Goal: Task Accomplishment & Management: Use online tool/utility

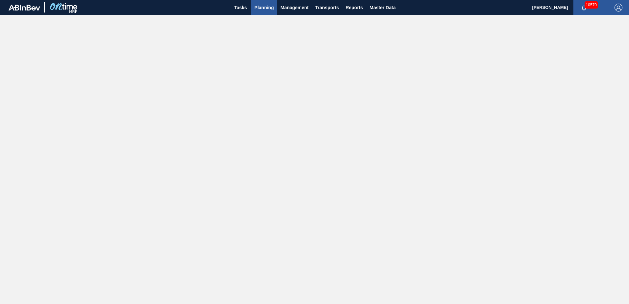
click at [264, 10] on span "Planning" at bounding box center [263, 8] width 19 height 8
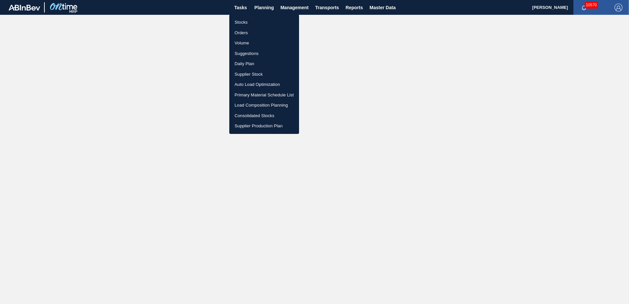
click at [246, 22] on li "Stocks" at bounding box center [264, 22] width 70 height 11
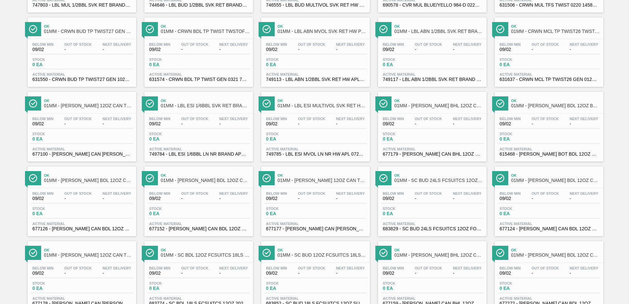
scroll to position [507, 0]
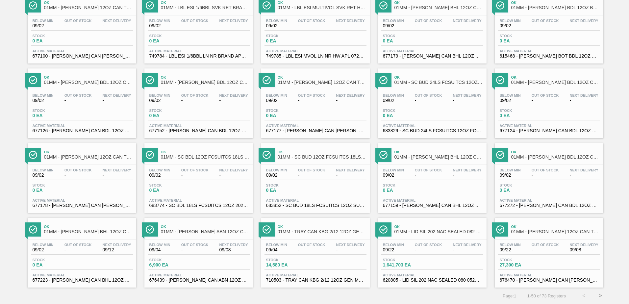
click at [597, 296] on button ">" at bounding box center [600, 295] width 16 height 16
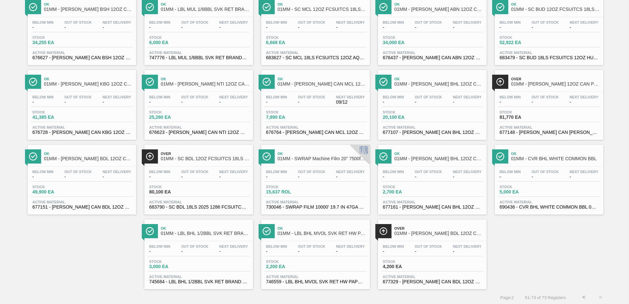
scroll to position [134, 0]
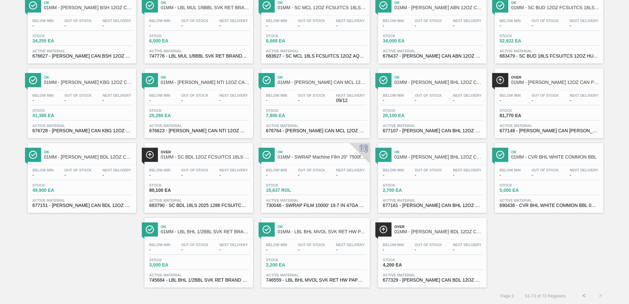
click at [581, 296] on button "<" at bounding box center [583, 295] width 16 height 16
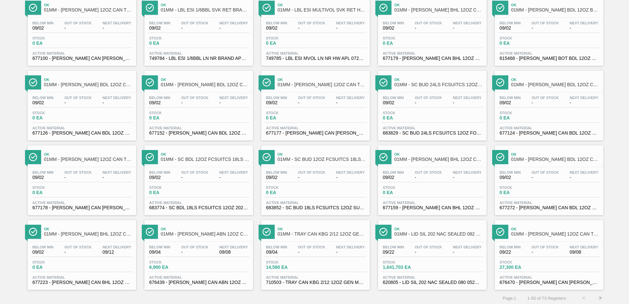
scroll to position [507, 0]
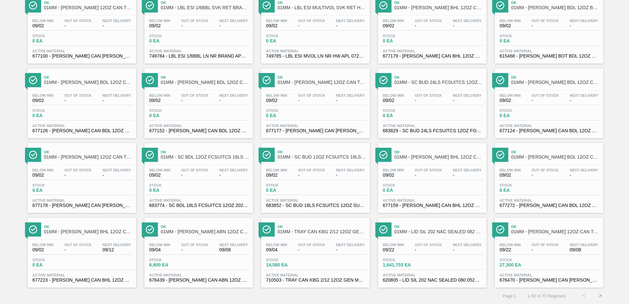
click at [541, 262] on span "Stock" at bounding box center [522, 260] width 46 height 4
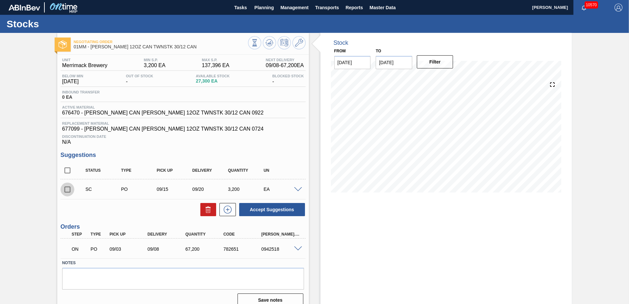
click at [69, 190] on input "checkbox" at bounding box center [67, 189] width 14 height 14
click at [265, 208] on button "Accept Suggestions" at bounding box center [272, 209] width 66 height 13
checkbox input "false"
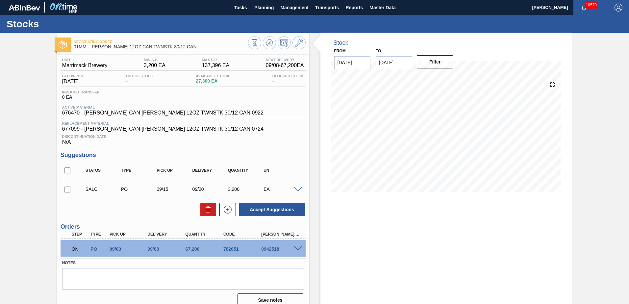
click at [451, 250] on div "Stock From [DATE] to [DATE] Filter" at bounding box center [445, 172] width 251 height 279
click at [260, 7] on span "Planning" at bounding box center [263, 8] width 19 height 8
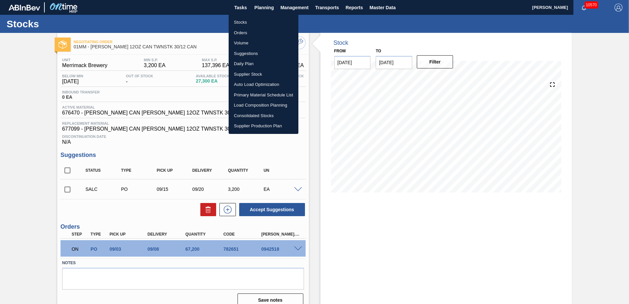
click at [246, 106] on li "Load Composition Planning" at bounding box center [263, 105] width 70 height 11
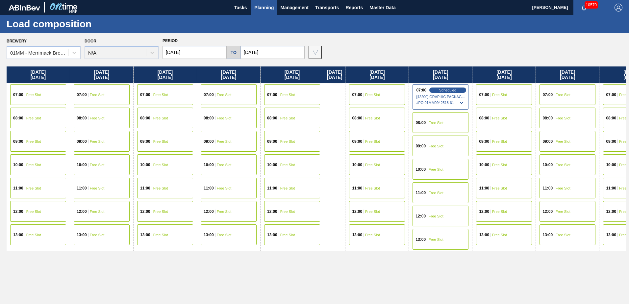
click at [465, 103] on icon at bounding box center [461, 103] width 8 height 8
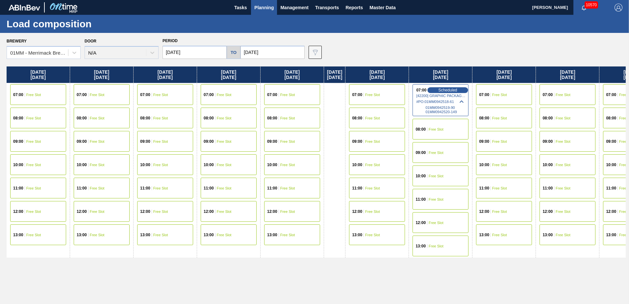
click at [456, 91] on span "Scheduled" at bounding box center [447, 90] width 19 height 4
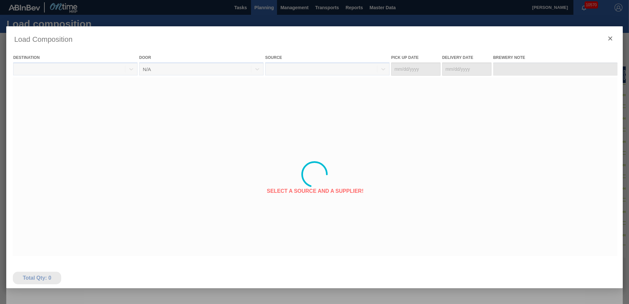
type Date "[DATE]"
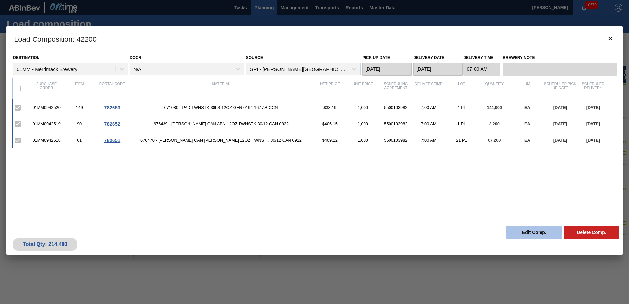
click at [541, 229] on button "Edit Comp." at bounding box center [534, 232] width 56 height 13
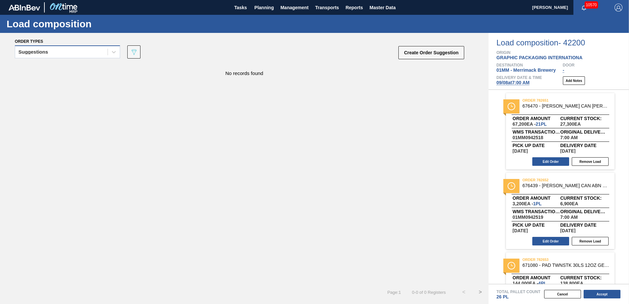
click at [82, 53] on div "Suggestions" at bounding box center [61, 52] width 92 height 10
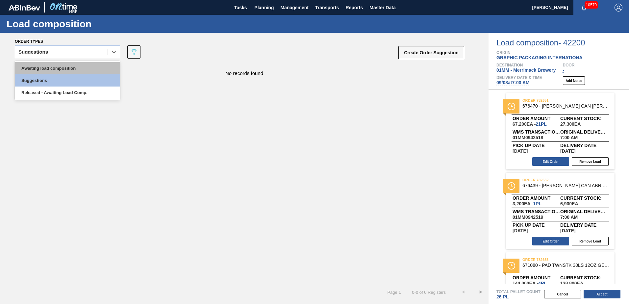
click at [61, 66] on div "Awaiting load composition" at bounding box center [67, 68] width 105 height 12
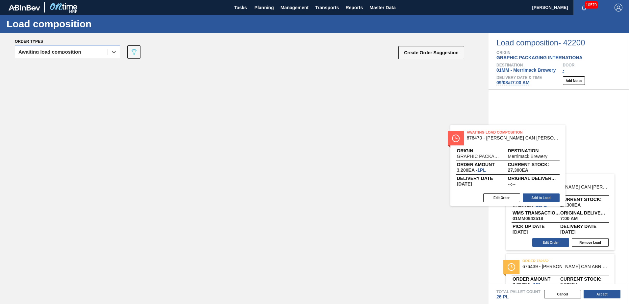
drag, startPoint x: 91, startPoint y: 97, endPoint x: 505, endPoint y: 164, distance: 419.6
click at [505, 164] on div "Order types option Awaiting load composition, selected. Select is focused ,type…" at bounding box center [314, 168] width 629 height 271
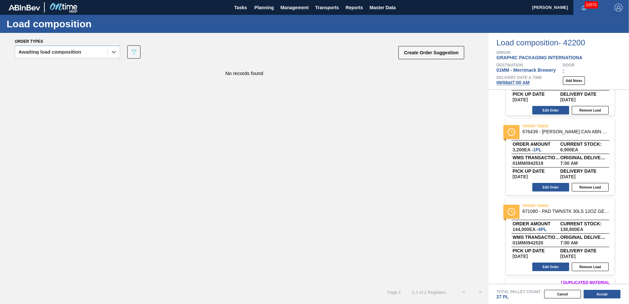
scroll to position [66, 0]
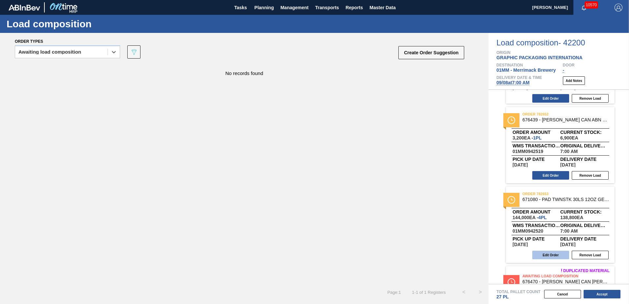
click at [545, 254] on button "Edit Order" at bounding box center [550, 254] width 37 height 9
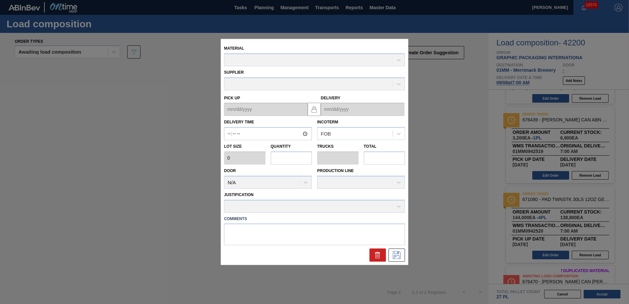
type input "07:00:00"
type input "36,000"
type input "4"
type input "1.333"
type input "144,000"
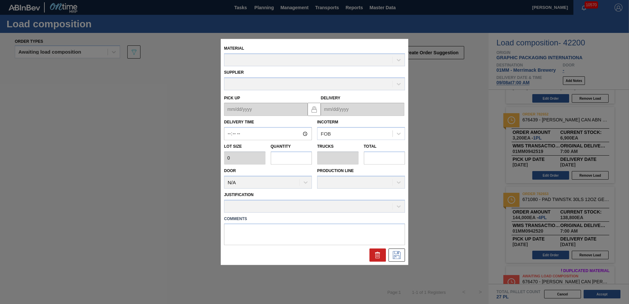
type textarea "PADS"
type up "[DATE]"
type input "[DATE]"
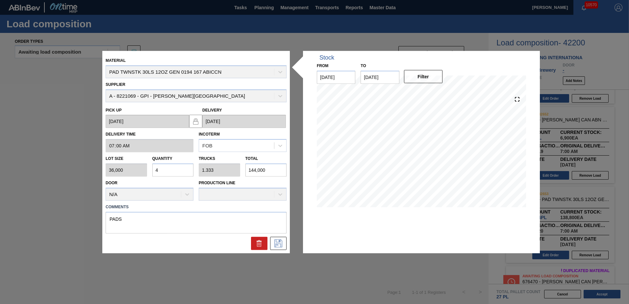
drag, startPoint x: 160, startPoint y: 171, endPoint x: 155, endPoint y: 171, distance: 4.6
click at [155, 171] on input "4" at bounding box center [172, 169] width 41 height 13
type input "3"
type input "1"
type input "108,000"
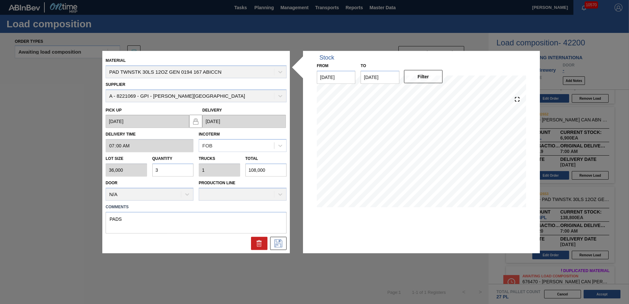
type input "3"
click at [275, 243] on icon at bounding box center [278, 243] width 11 height 8
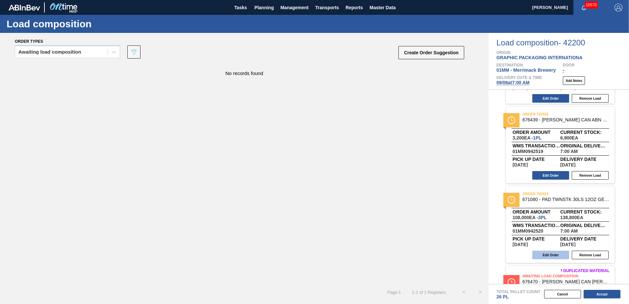
click at [555, 255] on button "Edit Order" at bounding box center [550, 254] width 37 height 9
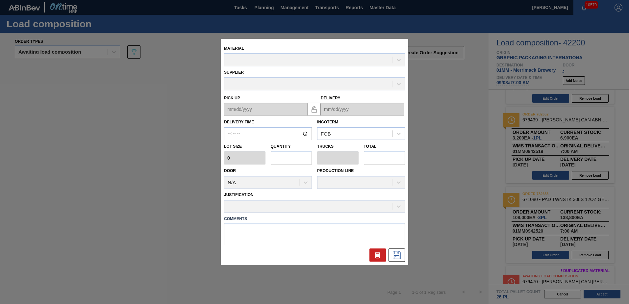
type input "07:00:00"
type input "36,000"
type input "3"
type input "1"
type input "108,000"
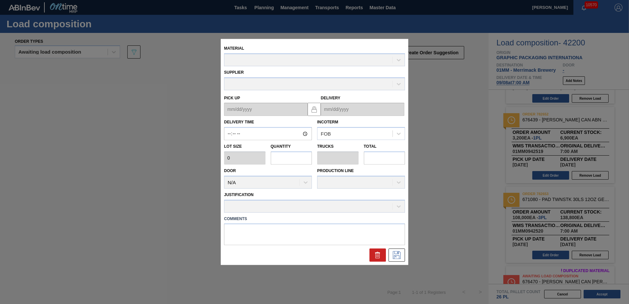
type textarea "PADS"
type up "[DATE]"
type input "[DATE]"
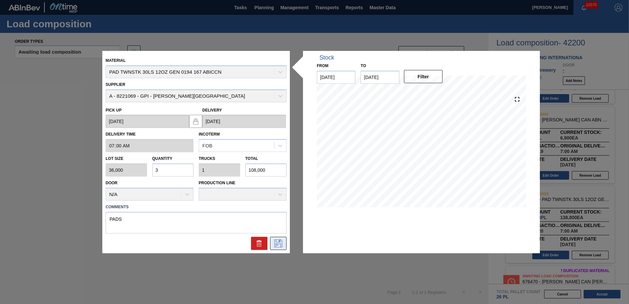
click at [282, 242] on icon at bounding box center [278, 243] width 11 height 8
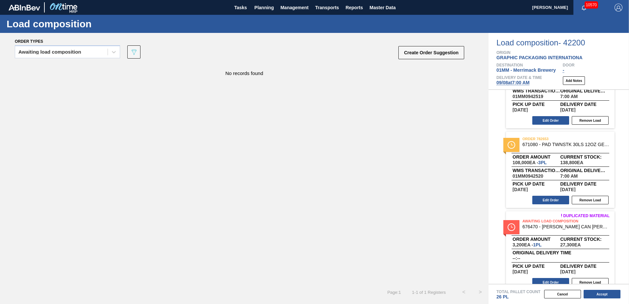
scroll to position [128, 0]
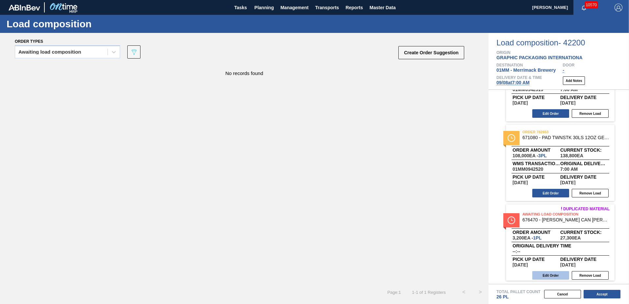
click at [547, 275] on button "Edit Order" at bounding box center [550, 275] width 37 height 9
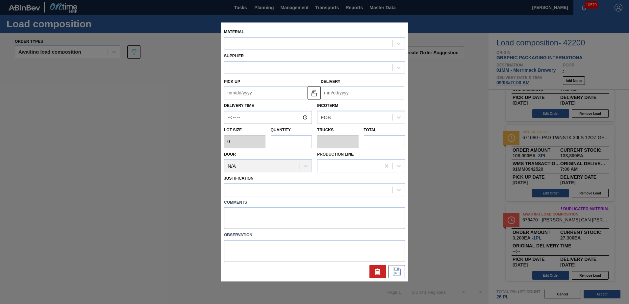
type input "3,200"
type input "1"
type input "0.1"
type input "3,200"
type up "[DATE]"
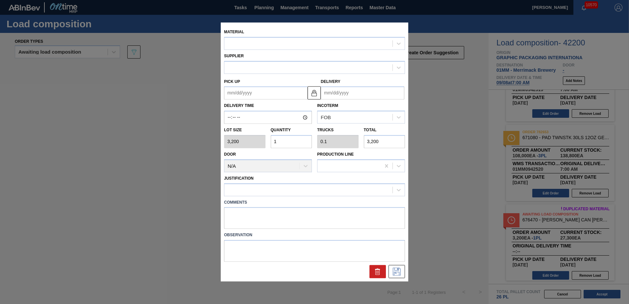
type input "[DATE]"
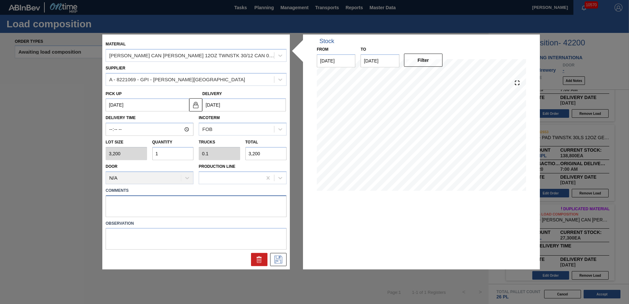
click at [207, 208] on textarea at bounding box center [196, 206] width 181 height 22
drag, startPoint x: 116, startPoint y: 202, endPoint x: 97, endPoint y: 199, distance: 19.6
click at [99, 201] on div "Material [PERSON_NAME] CAN [PERSON_NAME] 12OZ TWNSTK 30/12 CAN 0922 Supplier A …" at bounding box center [314, 152] width 629 height 304
type textarea "BUD 30"
click at [277, 257] on icon at bounding box center [278, 259] width 11 height 8
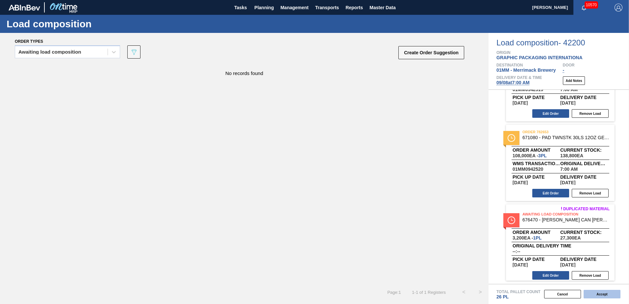
click at [600, 293] on button "Accept" at bounding box center [601, 294] width 37 height 9
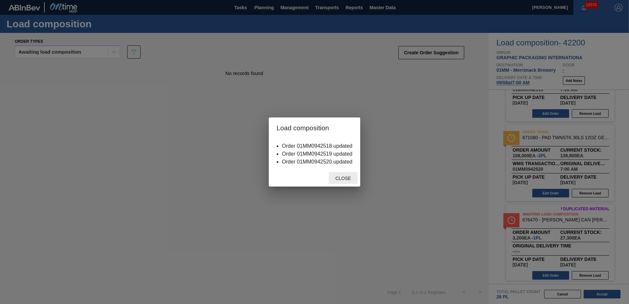
click at [341, 178] on span "Close" at bounding box center [343, 178] width 26 height 5
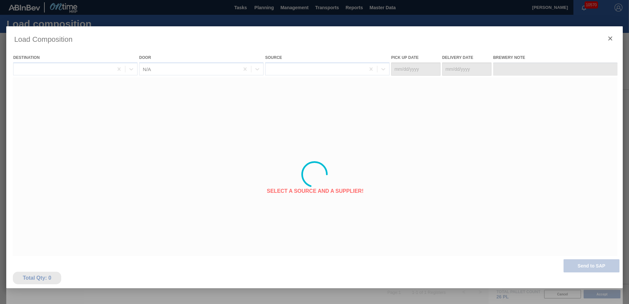
type Date "[DATE]"
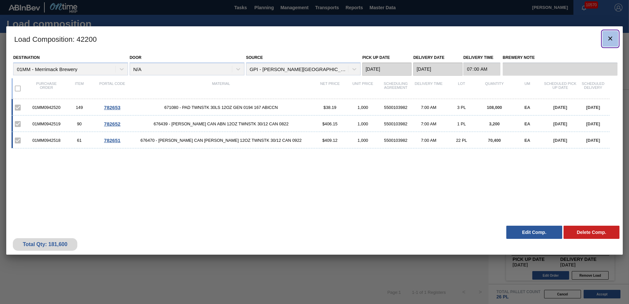
click at [611, 34] on button "botão de ícone" at bounding box center [610, 39] width 16 height 16
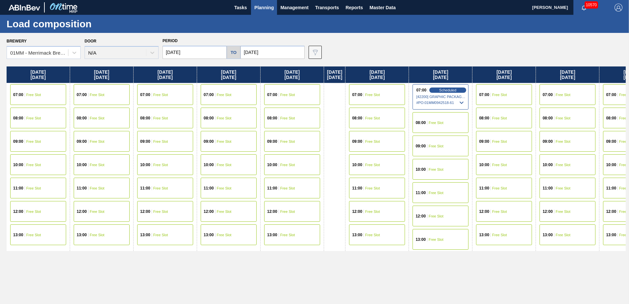
click at [453, 87] on div "07:00 Scheduled [42200] GRAPHIC PACKAGING INTERNATIONA - 0008221069 # PO : 01MM…" at bounding box center [440, 96] width 56 height 25
click at [451, 89] on span "Scheduled" at bounding box center [447, 90] width 19 height 4
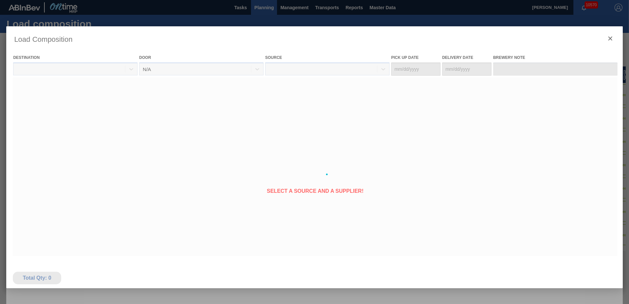
type Date "[DATE]"
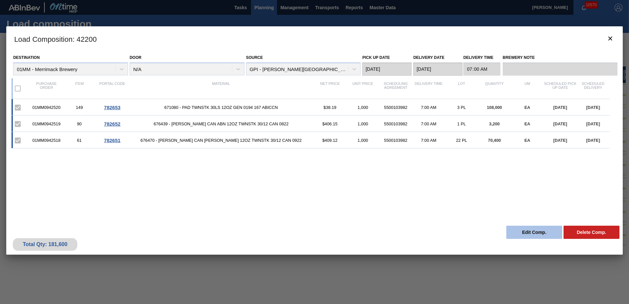
click at [528, 232] on button "Edit Comp." at bounding box center [534, 232] width 56 height 13
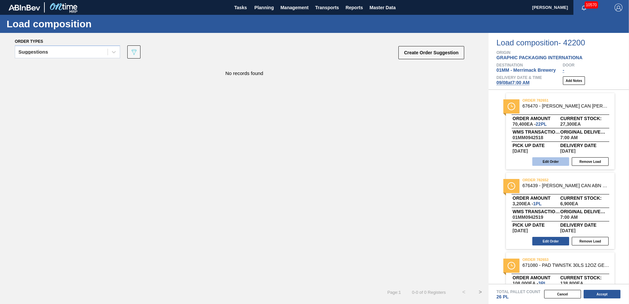
click at [549, 161] on button "Edit Order" at bounding box center [550, 161] width 37 height 9
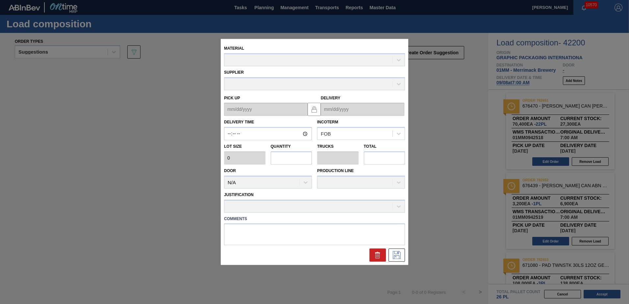
type input "07:00:00"
type input "3,200"
type input "22"
type input "2.2"
type input "70,400"
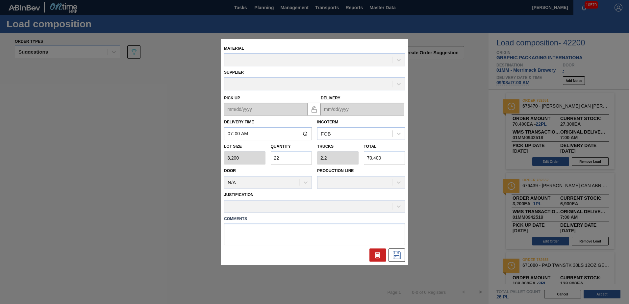
type up "[DATE]"
type input "[DATE]"
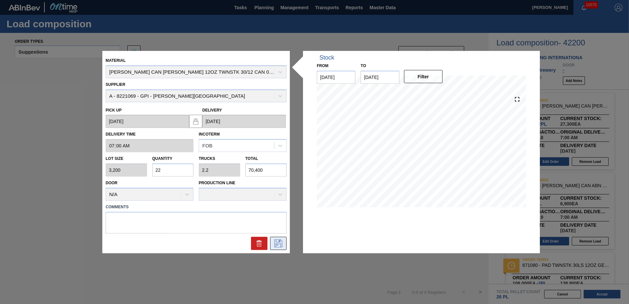
click at [277, 243] on icon at bounding box center [278, 243] width 11 height 8
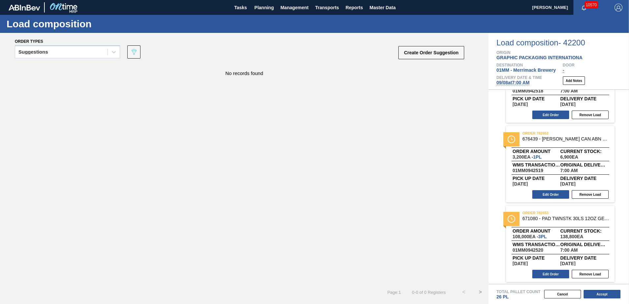
scroll to position [48, 0]
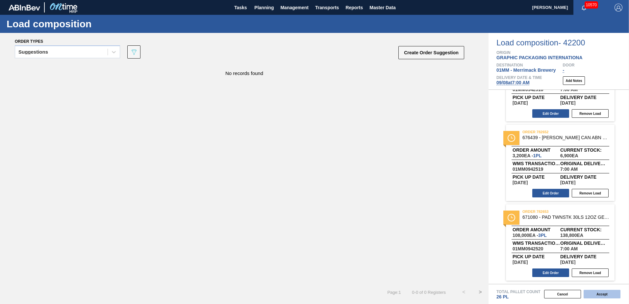
click at [603, 293] on button "Accept" at bounding box center [601, 294] width 37 height 9
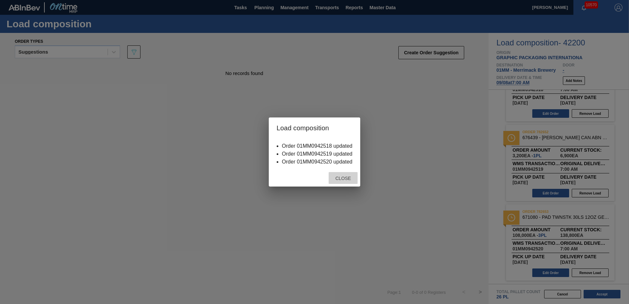
click at [337, 178] on span "Close" at bounding box center [343, 178] width 26 height 5
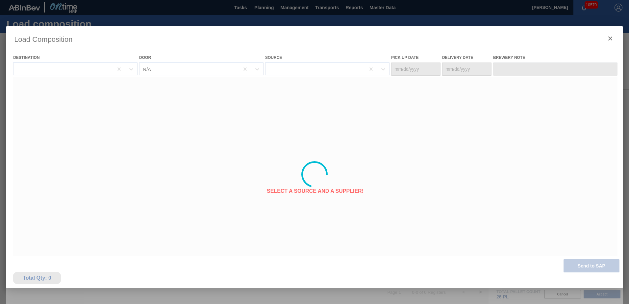
type Date "[DATE]"
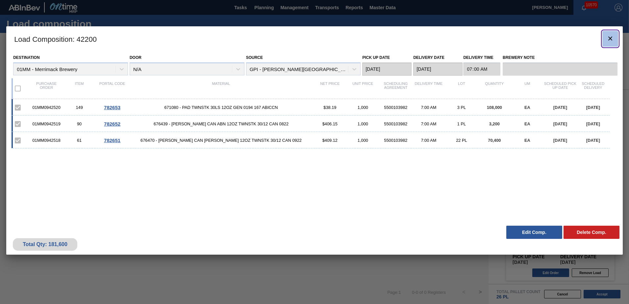
click at [609, 36] on icon "botão de ícone" at bounding box center [610, 39] width 8 height 8
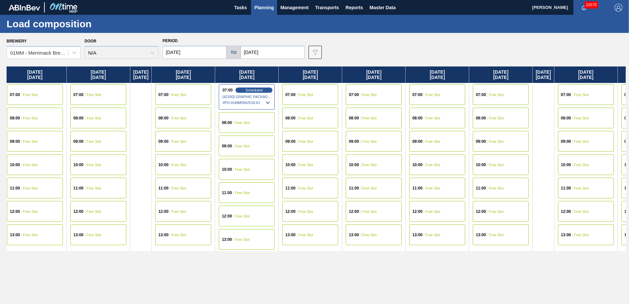
drag, startPoint x: 412, startPoint y: 177, endPoint x: 185, endPoint y: 176, distance: 227.5
click at [178, 177] on div "[DATE] 07:00 Free Slot 08:00 Free Slot 09:00 Free Slot 10:00 Free Slot 11:00 Fr…" at bounding box center [316, 183] width 619 height 234
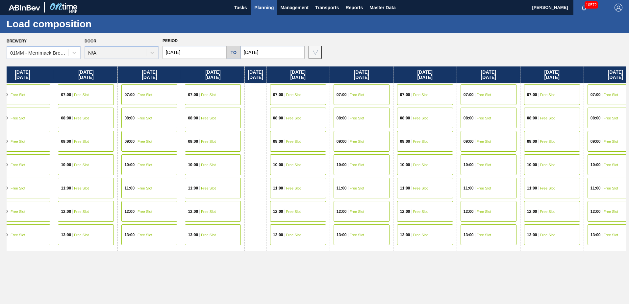
drag, startPoint x: 372, startPoint y: 176, endPoint x: 206, endPoint y: 173, distance: 166.0
click at [195, 176] on div "[DATE] 07:00 Free Slot 08:00 Free Slot 09:00 Free Slot 10:00 Free Slot 11:00 Fr…" at bounding box center [316, 183] width 619 height 234
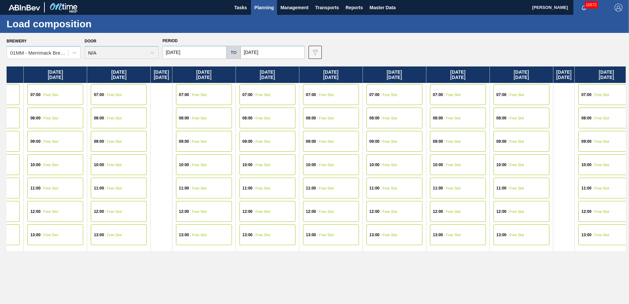
drag, startPoint x: 427, startPoint y: 172, endPoint x: 313, endPoint y: 172, distance: 114.1
click at [319, 172] on div "[DATE] 07:00 Free Slot 08:00 Free Slot 09:00 Free Slot 10:00 Free Slot 11:00 Fr…" at bounding box center [316, 183] width 619 height 234
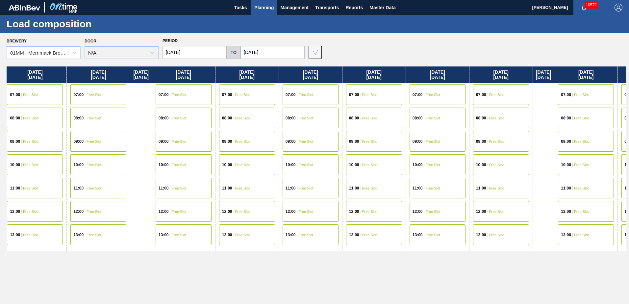
click at [266, 8] on span "Planning" at bounding box center [263, 8] width 19 height 8
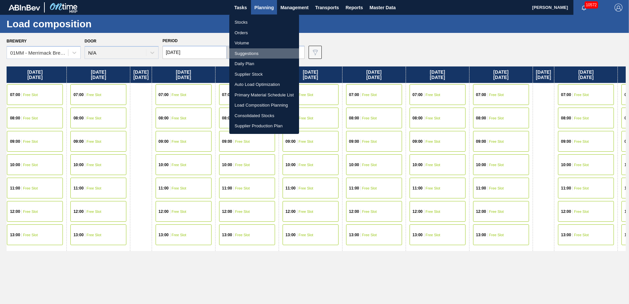
click at [248, 54] on li "Suggestions" at bounding box center [264, 53] width 70 height 11
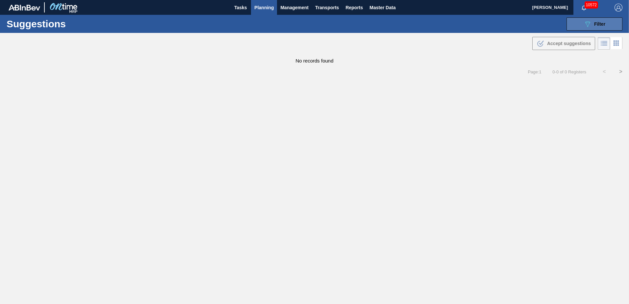
click at [598, 26] on span "Filter" at bounding box center [599, 23] width 11 height 5
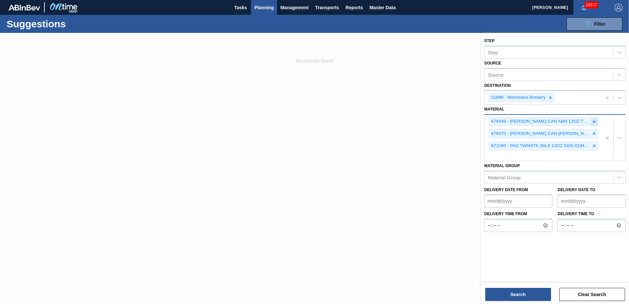
click at [595, 123] on icon at bounding box center [593, 121] width 5 height 5
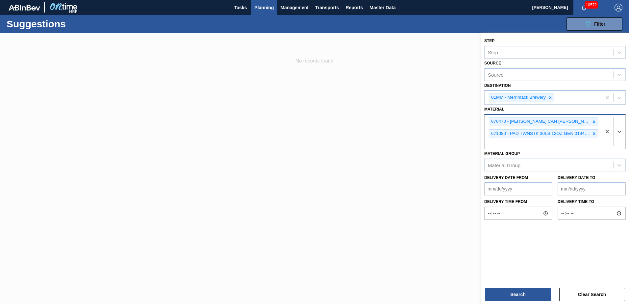
click at [595, 123] on icon at bounding box center [593, 121] width 5 height 5
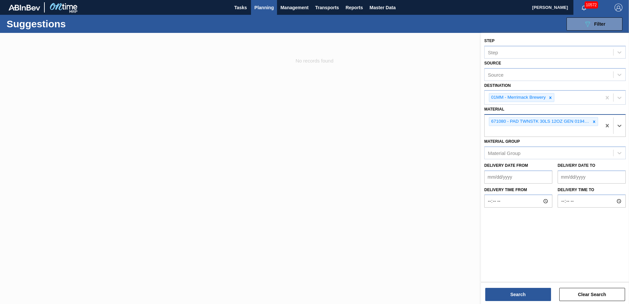
click at [595, 123] on icon at bounding box center [593, 121] width 5 height 5
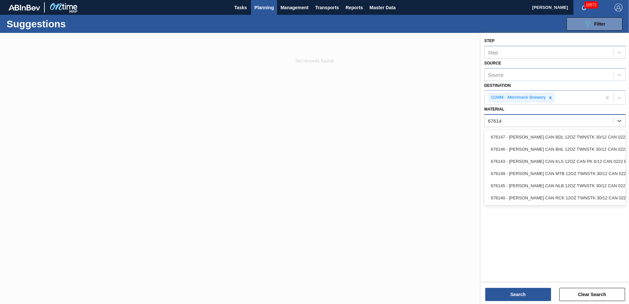
type input "676149"
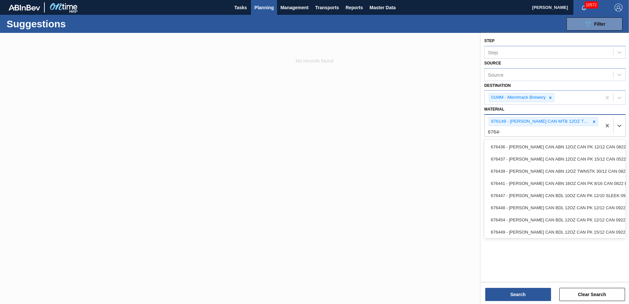
type input "676468"
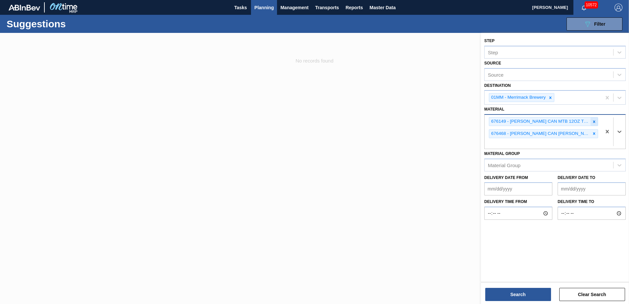
click at [594, 121] on icon at bounding box center [593, 121] width 5 height 5
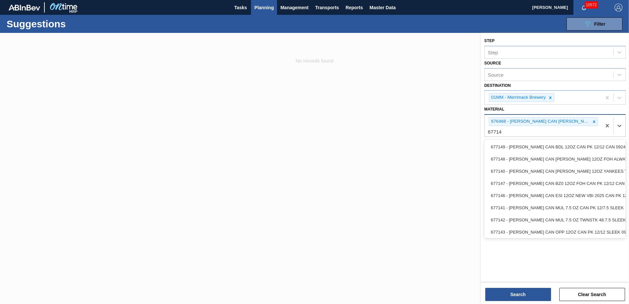
type input "677149"
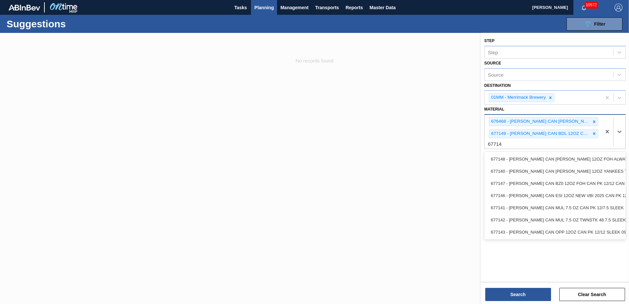
type input "677148"
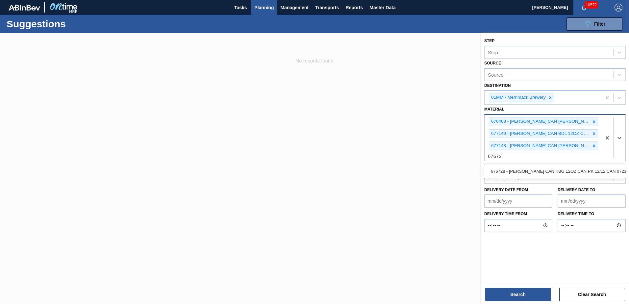
type input "676728"
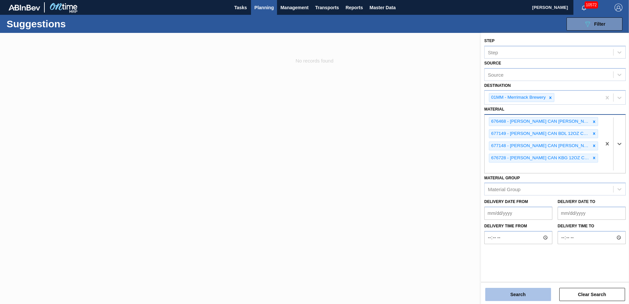
click at [507, 292] on button "Search" at bounding box center [518, 294] width 66 height 13
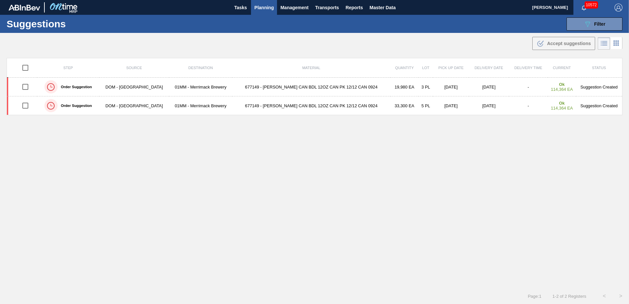
click at [27, 67] on input "checkbox" at bounding box center [25, 68] width 14 height 14
checkbox input "true"
click at [566, 42] on span "Accept suggestions" at bounding box center [569, 43] width 44 height 5
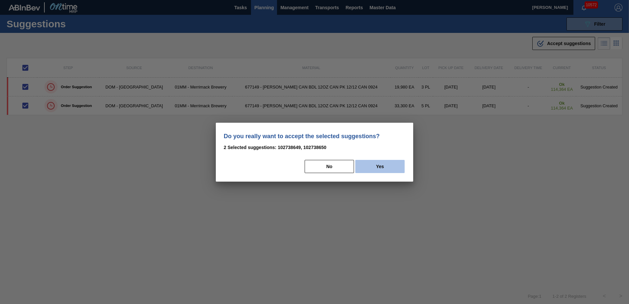
click at [387, 164] on button "Yes" at bounding box center [379, 166] width 49 height 13
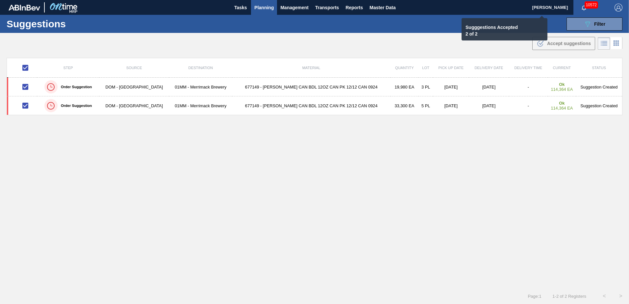
checkbox input "false"
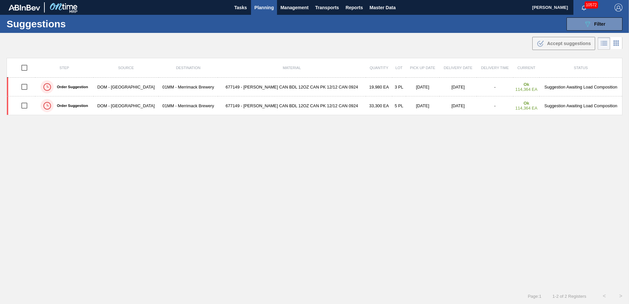
click at [263, 7] on span "Planning" at bounding box center [263, 8] width 19 height 8
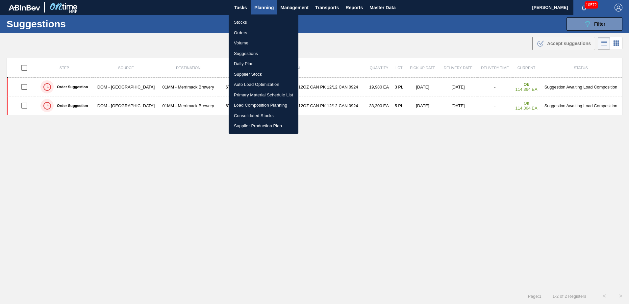
click at [250, 106] on li "Load Composition Planning" at bounding box center [263, 105] width 70 height 11
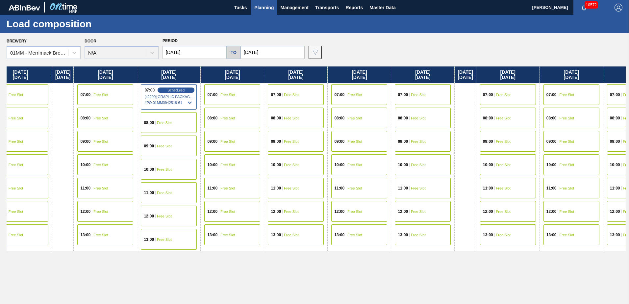
drag, startPoint x: 530, startPoint y: 174, endPoint x: 176, endPoint y: 174, distance: 354.0
click at [182, 174] on div "[DATE] 07:00 Free Slot 08:00 Free Slot 09:00 Free Slot 10:00 Free Slot 11:00 Fr…" at bounding box center [316, 183] width 619 height 234
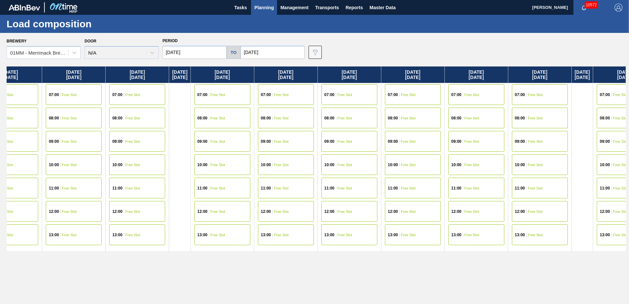
drag, startPoint x: 484, startPoint y: 181, endPoint x: 244, endPoint y: 182, distance: 240.3
click at [244, 182] on div "[DATE] 07:00 Free Slot 08:00 Free Slot 09:00 Free Slot 10:00 Free Slot 11:00 Fr…" at bounding box center [316, 183] width 619 height 234
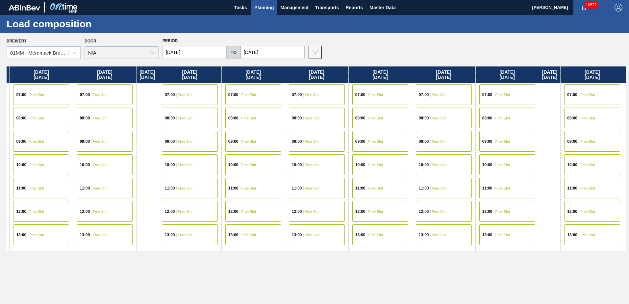
click at [382, 160] on div "10:00 Free Slot" at bounding box center [380, 164] width 56 height 21
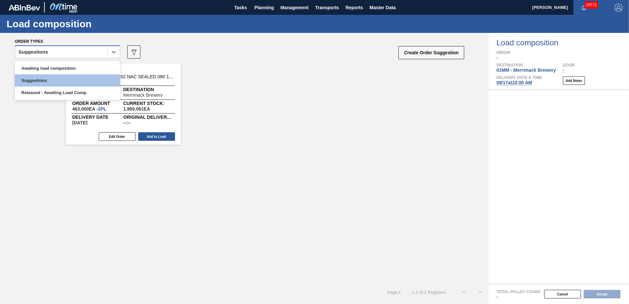
click at [91, 48] on div "Suggestions" at bounding box center [61, 52] width 92 height 10
click at [69, 65] on div "Awaiting load composition" at bounding box center [67, 68] width 105 height 12
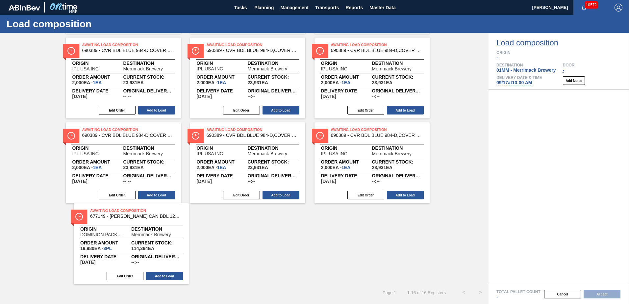
scroll to position [281, 0]
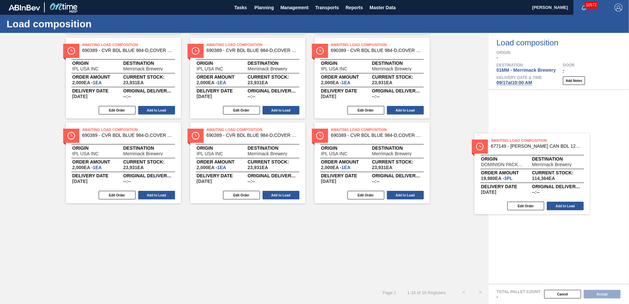
drag, startPoint x: 127, startPoint y: 234, endPoint x: 537, endPoint y: 164, distance: 416.5
click at [537, 164] on div "Order types option Awaiting load composition, selected. Select is focused ,type…" at bounding box center [314, 168] width 629 height 271
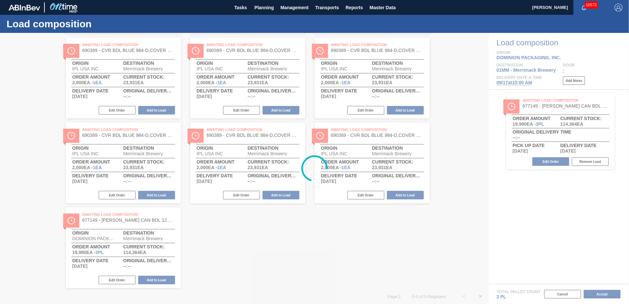
scroll to position [0, 0]
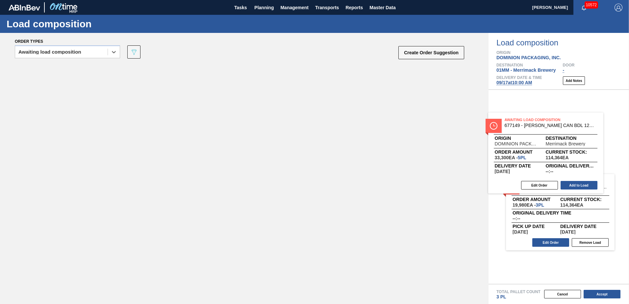
drag, startPoint x: 129, startPoint y: 102, endPoint x: 558, endPoint y: 154, distance: 432.1
click at [558, 154] on div "Order types option Awaiting load composition, selected. Select is focused ,type…" at bounding box center [314, 168] width 629 height 271
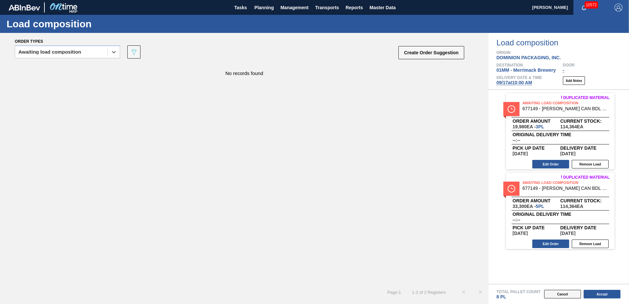
click at [556, 294] on button "Cancel" at bounding box center [562, 294] width 37 height 9
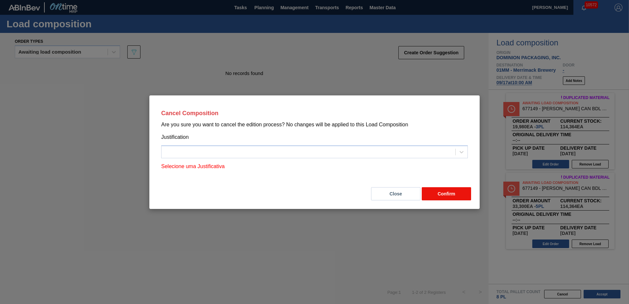
click at [451, 193] on button "Confirm" at bounding box center [445, 193] width 49 height 13
click at [396, 192] on button "Close" at bounding box center [395, 193] width 49 height 13
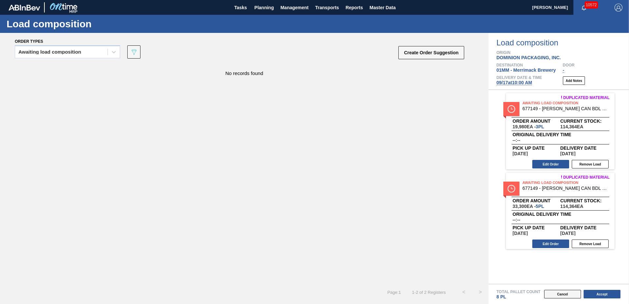
click at [563, 293] on button "Cancel" at bounding box center [562, 294] width 37 height 9
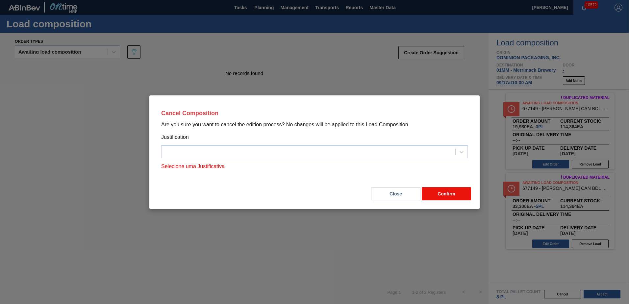
click at [449, 194] on button "Confirm" at bounding box center [445, 193] width 49 height 13
click at [449, 193] on button "Confirm" at bounding box center [445, 193] width 49 height 13
click at [460, 152] on icon at bounding box center [461, 152] width 4 height 2
click at [436, 153] on div at bounding box center [308, 152] width 294 height 10
click at [406, 195] on button "Close" at bounding box center [395, 193] width 49 height 13
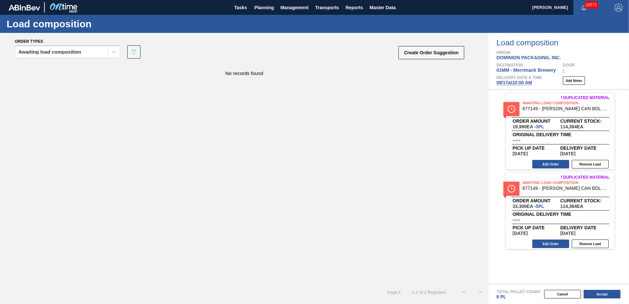
click at [459, 164] on div "No records found" at bounding box center [244, 174] width 488 height 220
click at [263, 8] on span "Planning" at bounding box center [263, 8] width 19 height 8
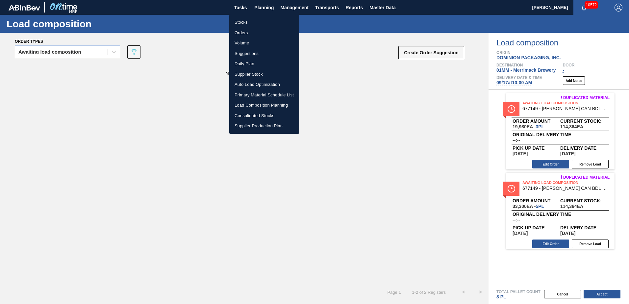
click at [244, 56] on li "Suggestions" at bounding box center [264, 53] width 70 height 11
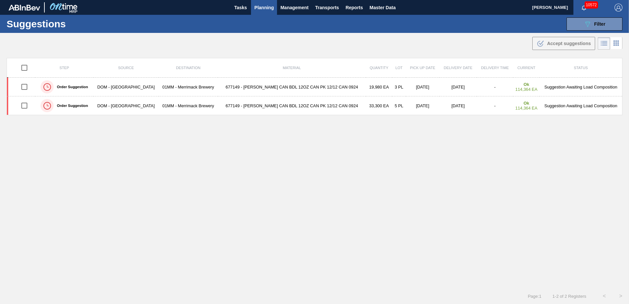
click at [250, 148] on div "Step Source Destination Material Quantity Lot Pick up Date Delivery Date Delive…" at bounding box center [314, 167] width 615 height 218
click at [364, 191] on div "Step Source Destination Material Quantity Lot Pick up Date Delivery Date Delive…" at bounding box center [314, 167] width 615 height 218
